Goal: Task Accomplishment & Management: Manage account settings

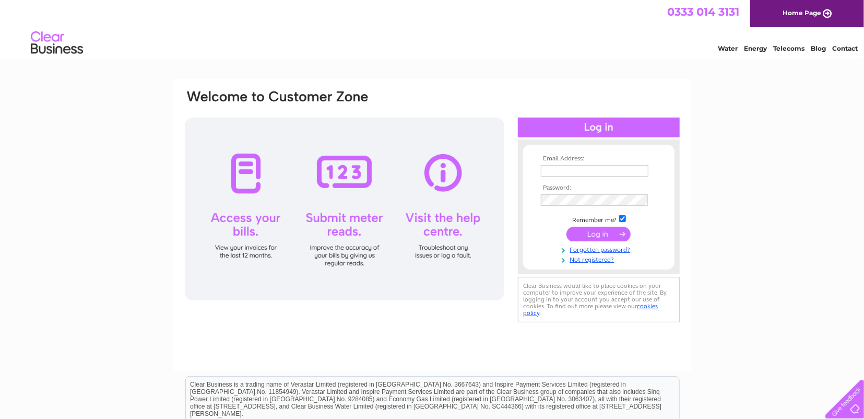
type input "nicola.mckane@outlook.com"
click at [606, 237] on input "submit" at bounding box center [599, 234] width 64 height 15
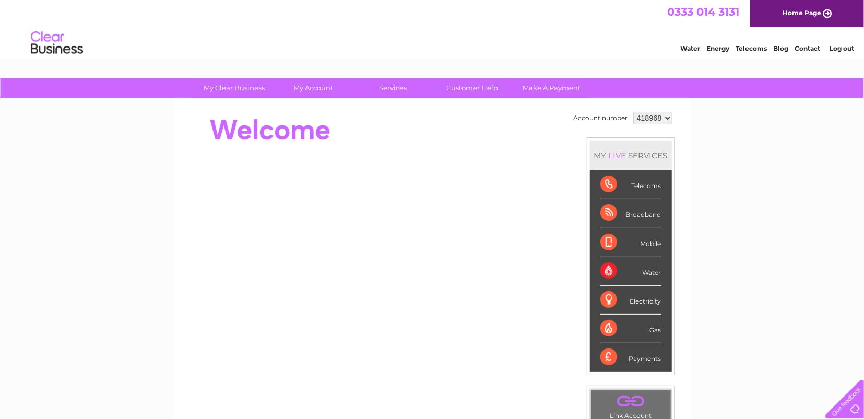
click at [666, 118] on select "418968" at bounding box center [653, 118] width 39 height 13
click at [634, 112] on select "418968" at bounding box center [653, 118] width 39 height 13
click at [669, 118] on select "418968" at bounding box center [653, 118] width 39 height 13
click at [711, 126] on div "My Clear Business Login Details My Details My Preferences Link Account My Accou…" at bounding box center [432, 371] width 864 height 587
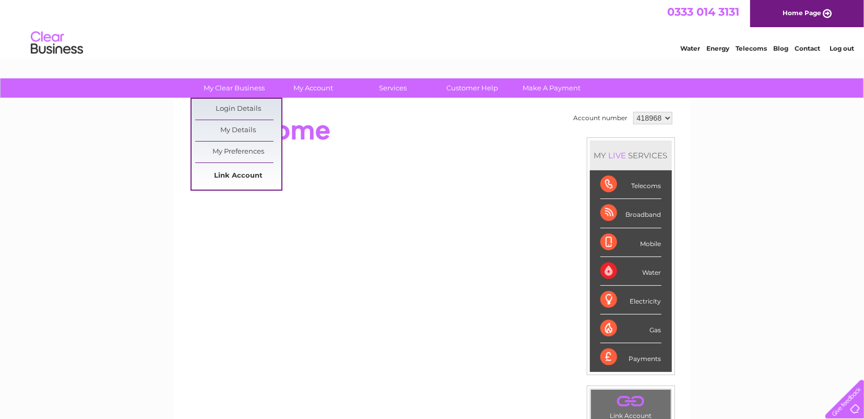
click at [235, 172] on link "Link Account" at bounding box center [238, 176] width 86 height 21
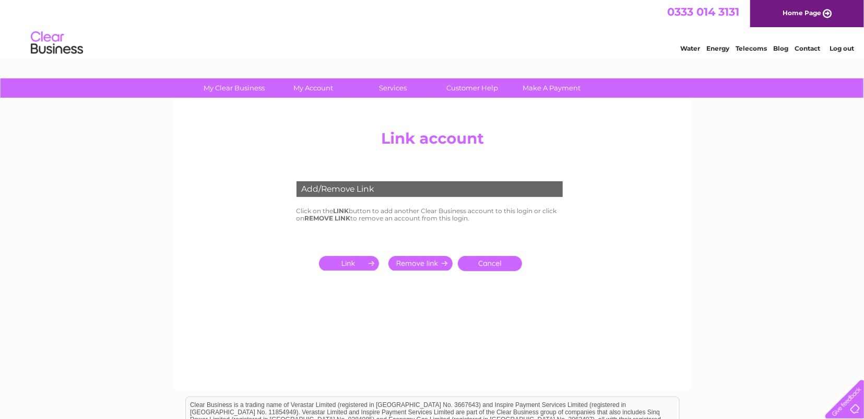
click at [389, 185] on div "Add/Remove Link" at bounding box center [430, 189] width 266 height 16
click at [358, 260] on input "submit" at bounding box center [351, 263] width 64 height 15
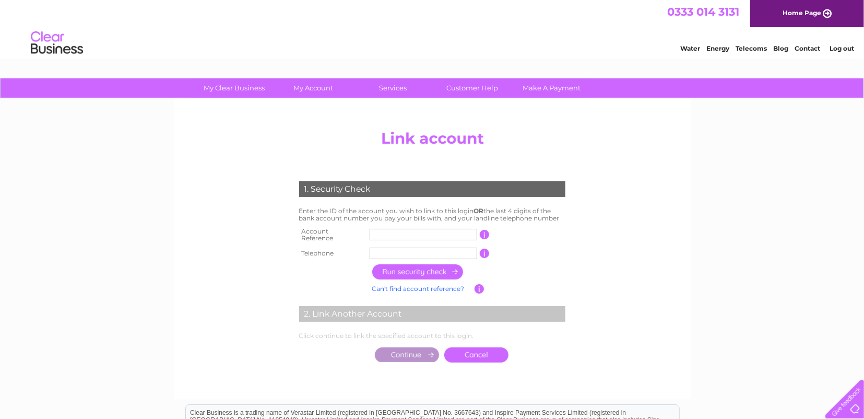
click at [393, 234] on input "text" at bounding box center [424, 234] width 108 height 11
type input "967566"
click at [404, 248] on input "text" at bounding box center [424, 253] width 108 height 11
type input "07970842808"
click at [416, 271] on input "button" at bounding box center [418, 271] width 92 height 15
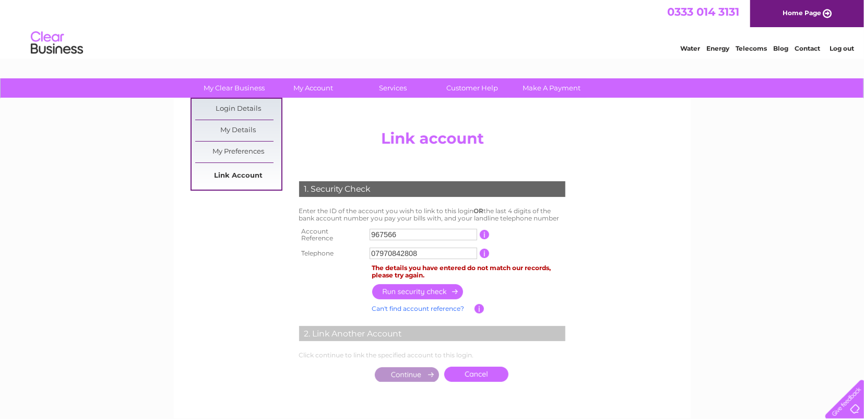
click at [222, 172] on link "Link Account" at bounding box center [238, 176] width 86 height 21
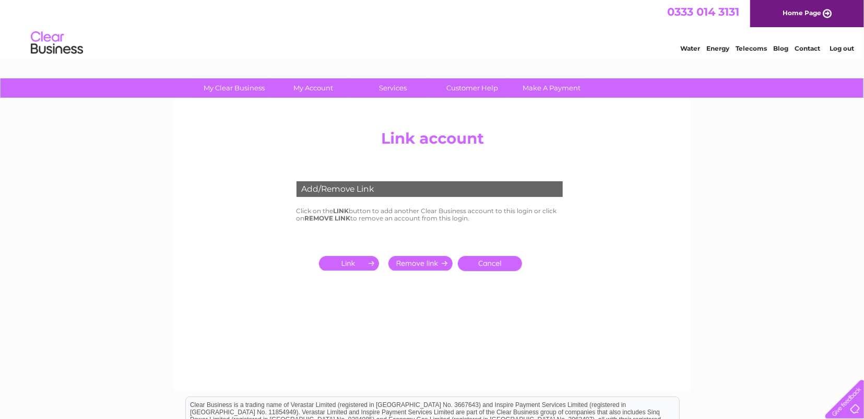
click at [358, 267] on input "submit" at bounding box center [351, 263] width 64 height 15
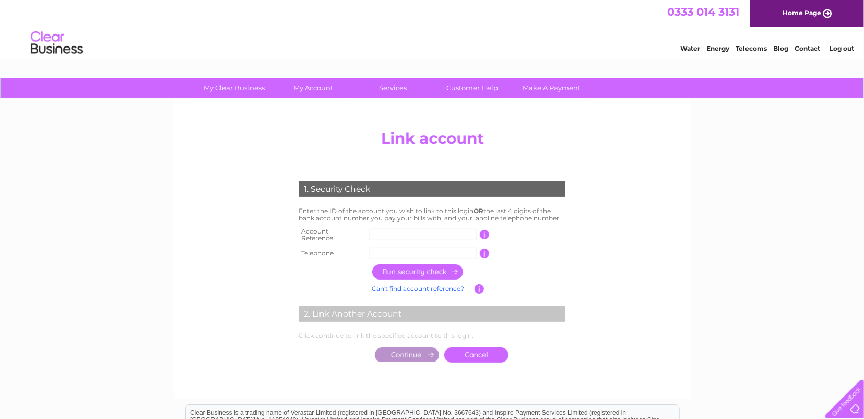
click at [417, 233] on input "text" at bounding box center [424, 234] width 108 height 11
type input "967566"
click at [409, 250] on input "text" at bounding box center [424, 253] width 108 height 11
type input "01698850765"
click at [435, 271] on input "button" at bounding box center [418, 271] width 92 height 15
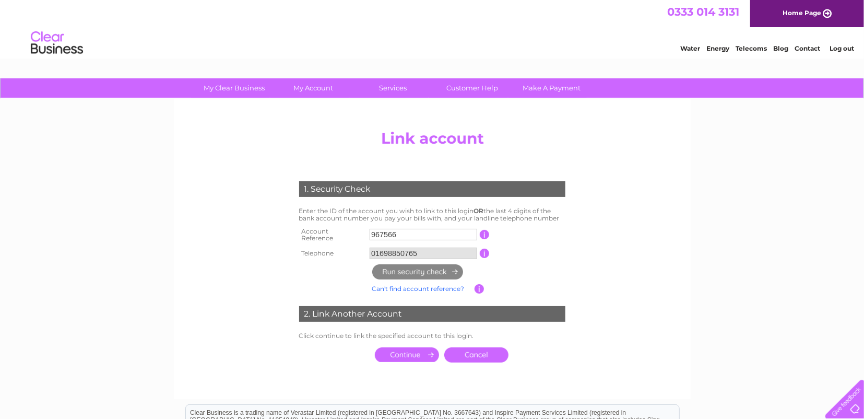
click at [408, 352] on input "submit" at bounding box center [407, 354] width 64 height 15
click at [413, 352] on input "submit" at bounding box center [407, 354] width 64 height 15
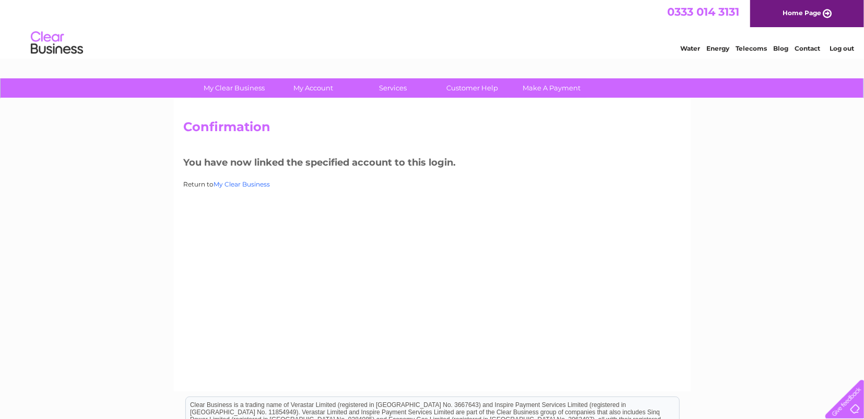
click at [245, 185] on link "My Clear Business" at bounding box center [242, 184] width 56 height 8
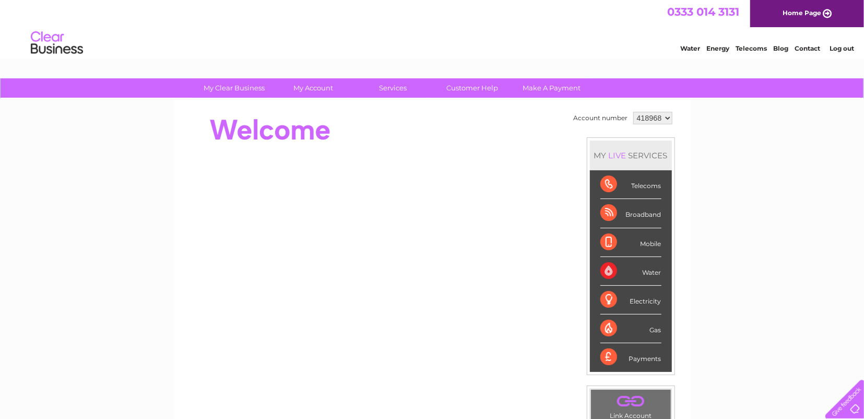
click at [664, 120] on select "418968 967566" at bounding box center [653, 118] width 39 height 13
select select "967566"
click at [634, 112] on select "418968 967566" at bounding box center [653, 118] width 39 height 13
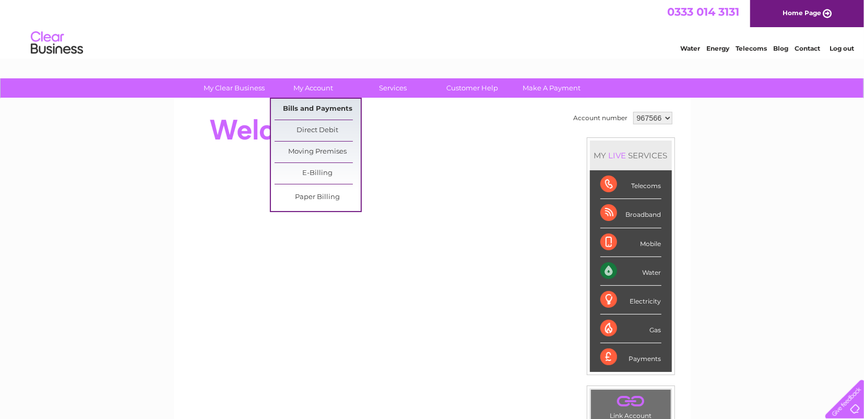
click at [318, 105] on link "Bills and Payments" at bounding box center [318, 109] width 86 height 21
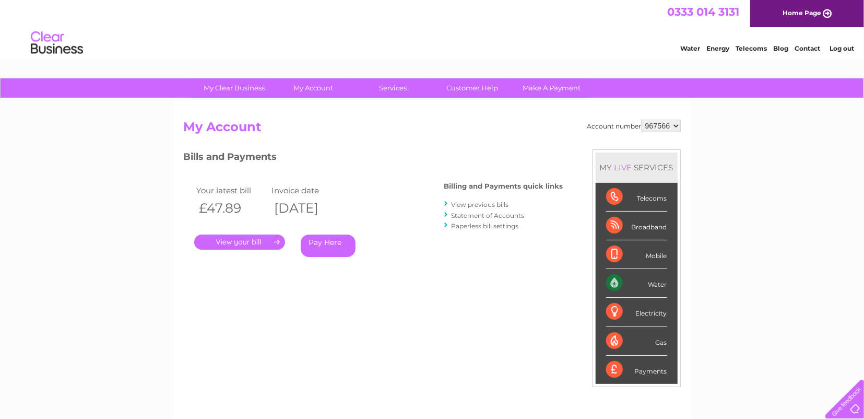
click at [250, 242] on link "." at bounding box center [239, 241] width 91 height 15
